Goal: Information Seeking & Learning: Find specific fact

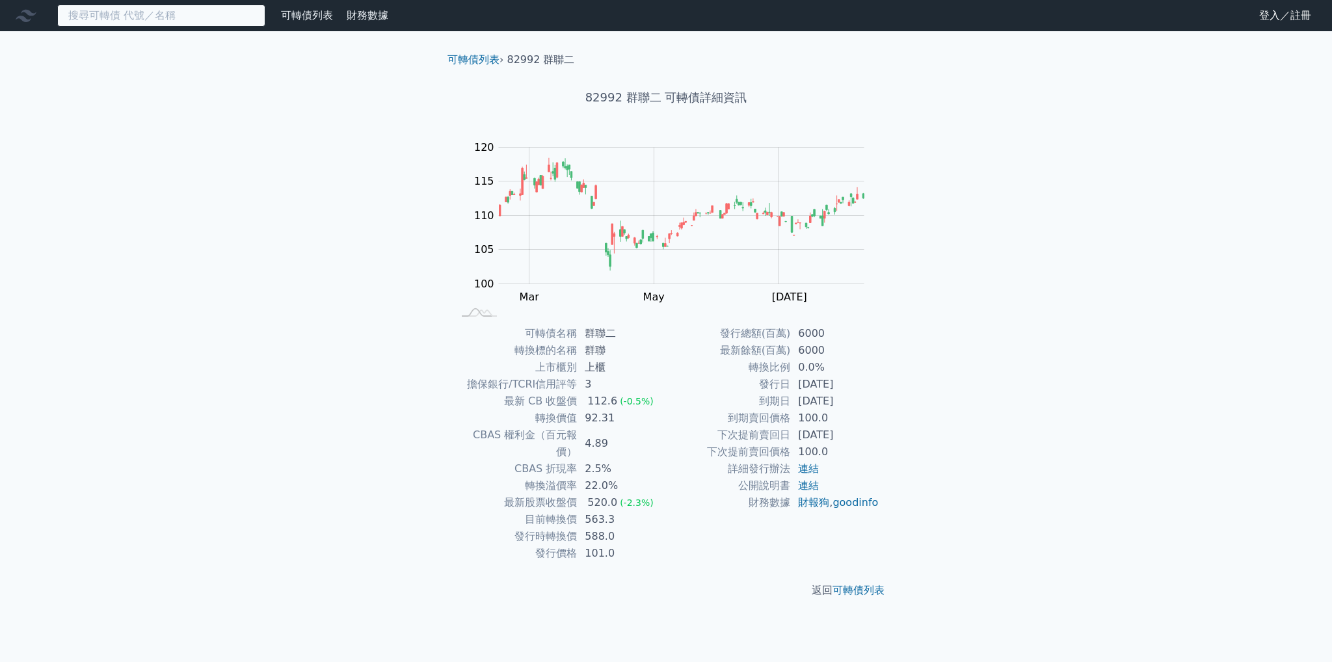
click at [183, 17] on input at bounding box center [161, 16] width 208 height 22
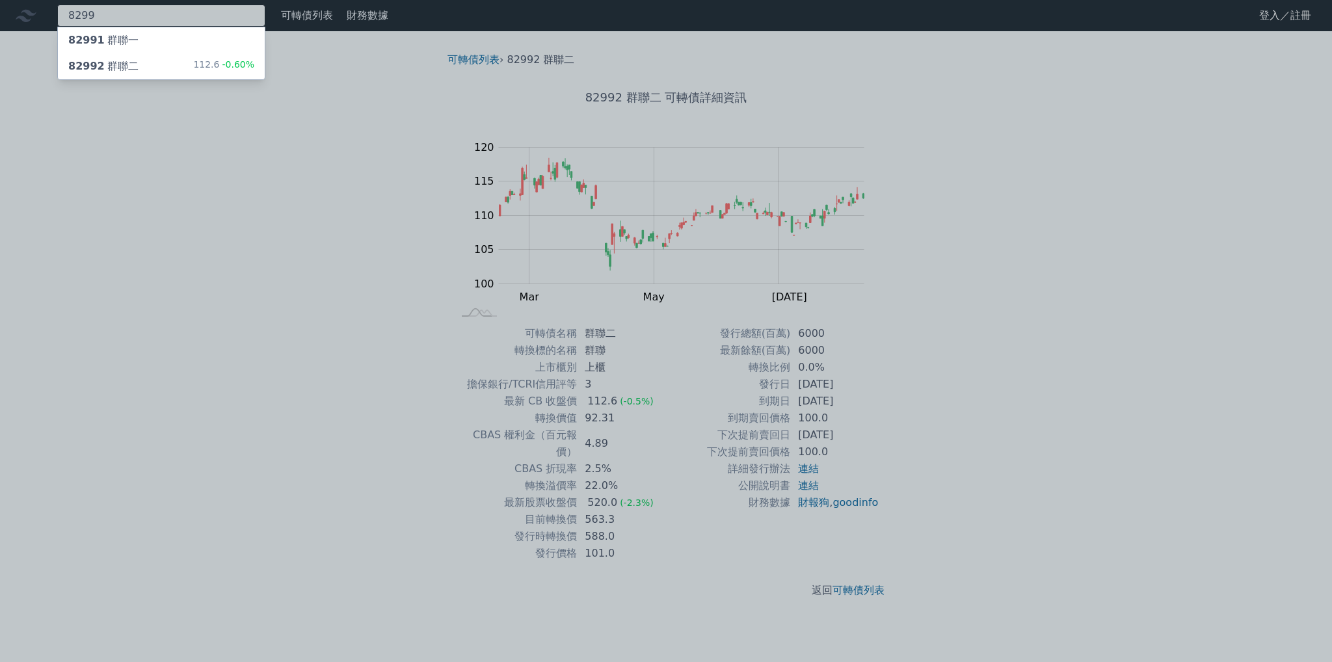
type input "8299"
click at [218, 47] on div "82991 群聯一" at bounding box center [161, 40] width 207 height 26
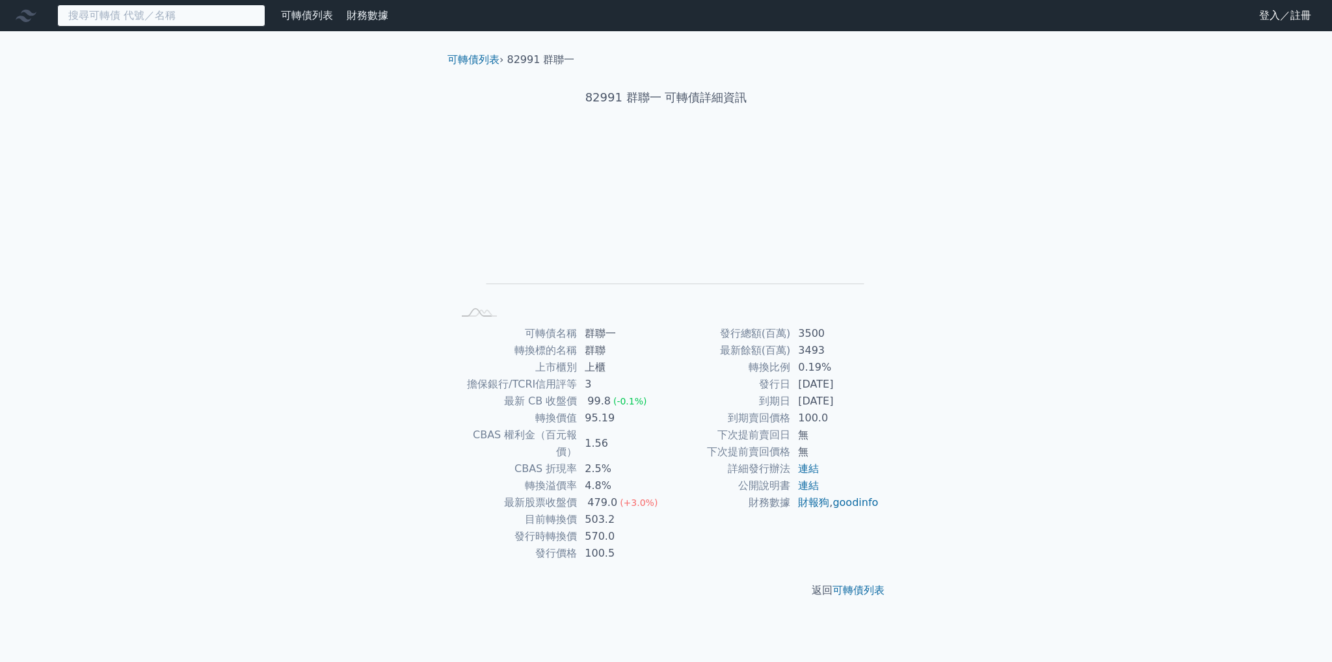
click at [170, 16] on input at bounding box center [161, 16] width 208 height 22
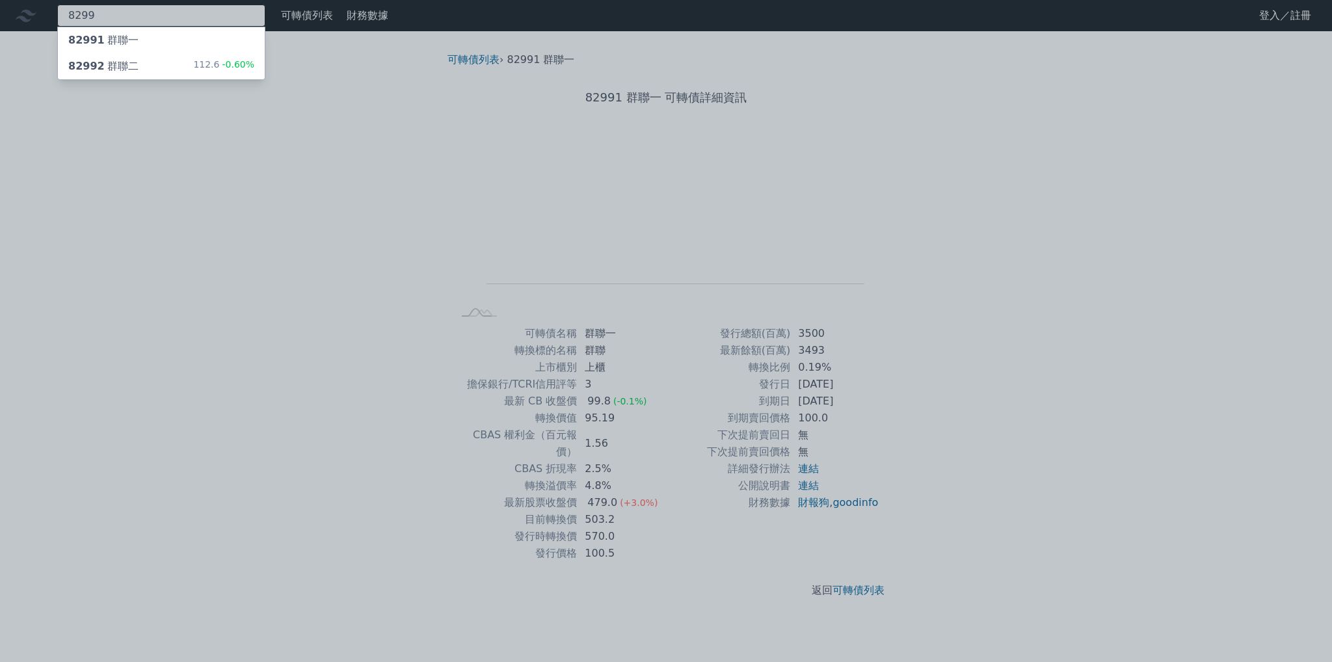
type input "8299"
click at [119, 59] on div "82992 群聯二" at bounding box center [103, 67] width 70 height 16
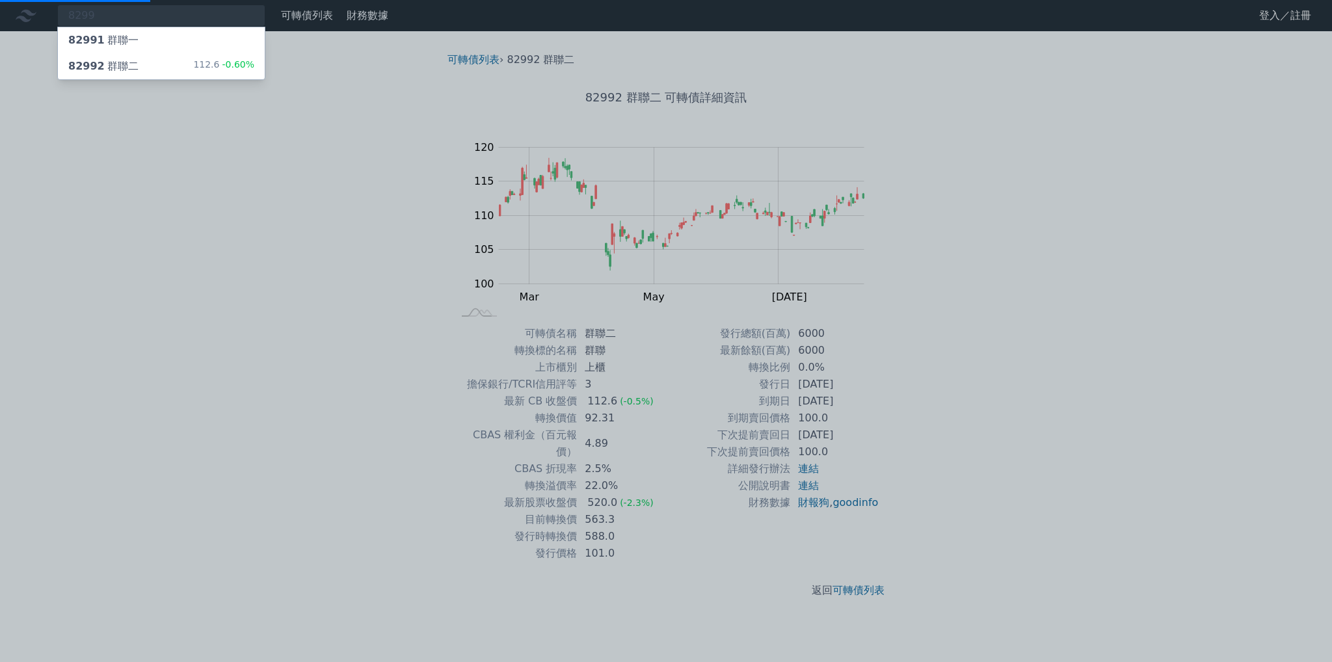
click at [118, 68] on div "82992 群聯二" at bounding box center [103, 67] width 70 height 16
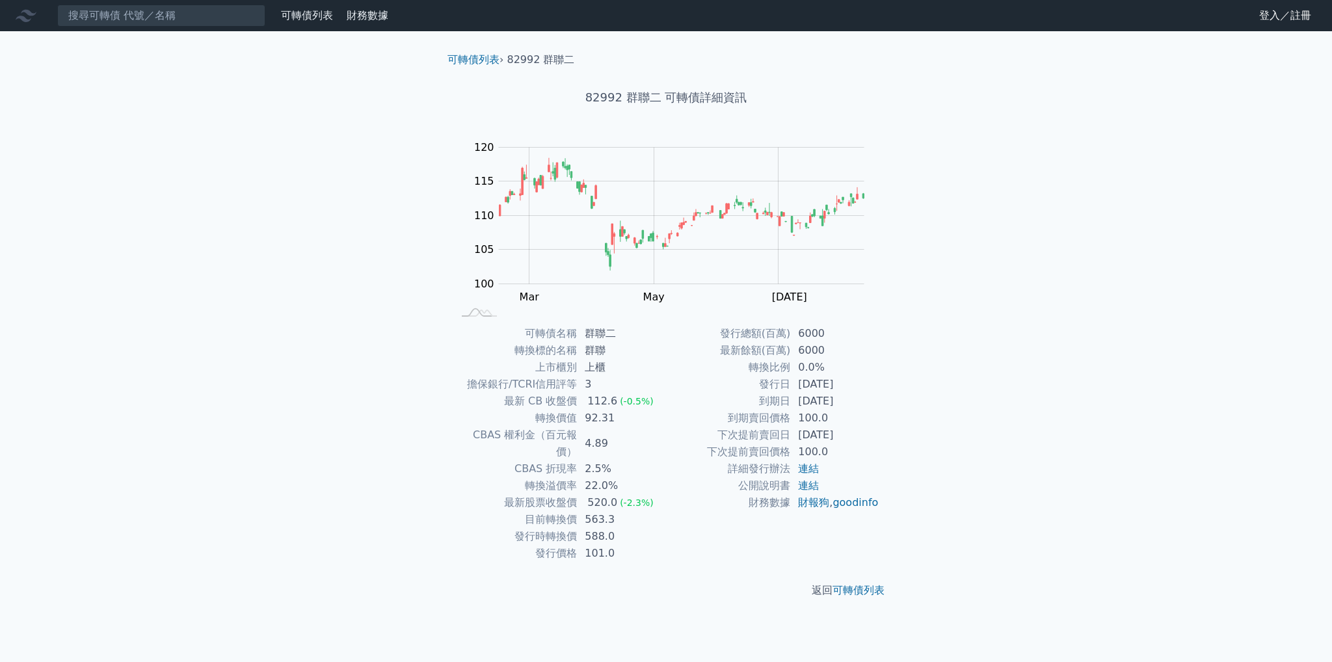
click at [814, 400] on td "[DATE]" at bounding box center [834, 401] width 89 height 17
click at [934, 430] on div "可轉債列表 財務數據 可轉債列表 財務數據 登入／註冊 登入／註冊 可轉債列表 › 82992 群聯二 82992 群聯二 可轉債詳細資訊 Zoom Out …" at bounding box center [666, 331] width 1332 height 662
click at [1121, 304] on div "可轉債列表 財務數據 可轉債列表 財務數據 登入／註冊 登入／註冊 可轉債列表 › 82992 群聯二 82992 群聯二 可轉債詳細資訊 Zoom Out …" at bounding box center [666, 331] width 1332 height 662
click at [633, 460] on td "2.5%" at bounding box center [621, 468] width 89 height 17
